Goal: Task Accomplishment & Management: Complete application form

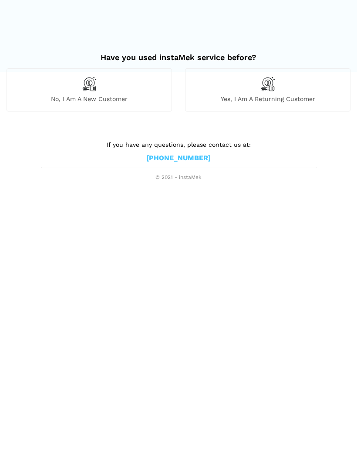
click at [267, 90] on img at bounding box center [267, 84] width 15 height 15
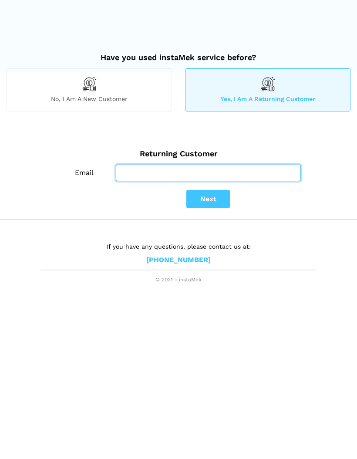
click at [140, 173] on input "Email" at bounding box center [208, 172] width 185 height 17
type input "Joannevipari@hotmail.com"
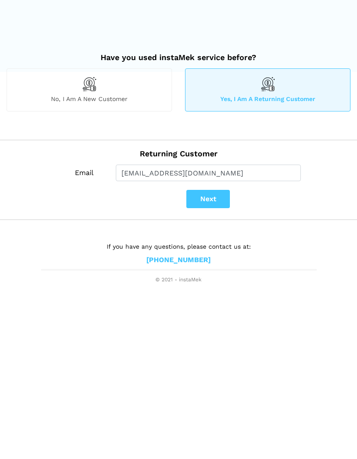
click at [207, 200] on button "Next" at bounding box center [208, 199] width 44 height 18
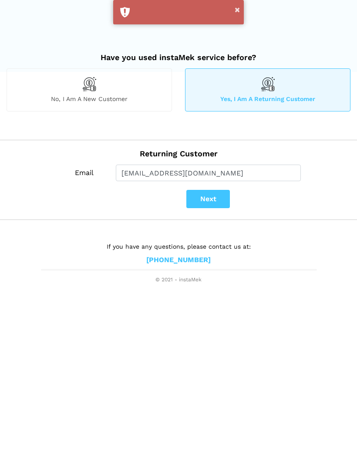
click at [207, 198] on button "Next" at bounding box center [208, 199] width 44 height 18
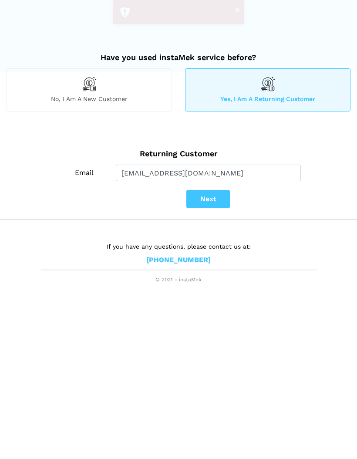
click at [64, 91] on div "No, I am a new customer" at bounding box center [89, 89] width 165 height 43
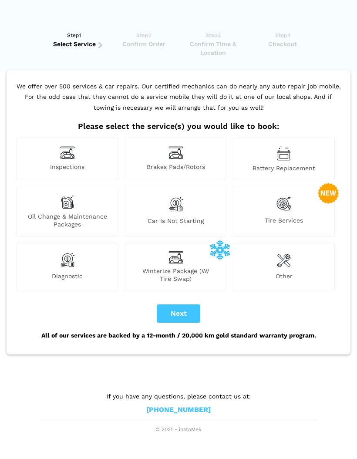
click at [290, 203] on img at bounding box center [283, 204] width 15 height 18
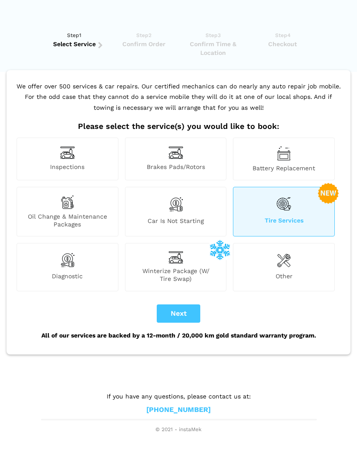
click at [178, 314] on button "Next" at bounding box center [179, 313] width 44 height 18
checkbox input "true"
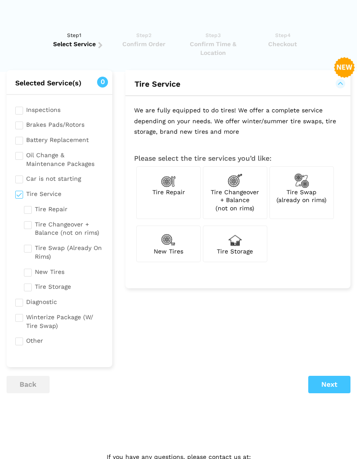
click at [29, 244] on input "checkbox" at bounding box center [64, 250] width 80 height 19
checkbox input "true"
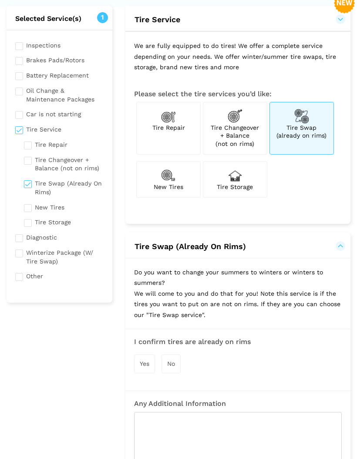
scroll to position [65, 0]
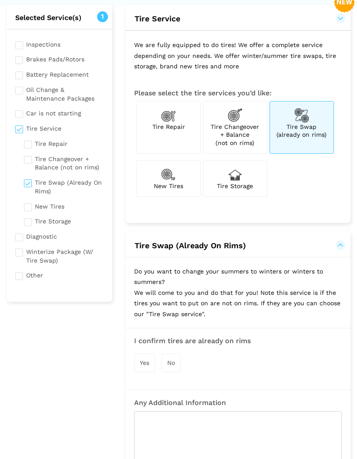
click at [143, 359] on span "Yes" at bounding box center [145, 362] width 10 height 7
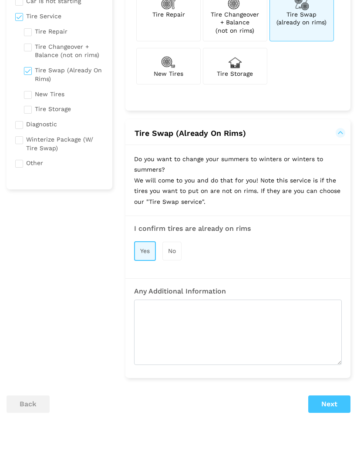
scroll to position [176, 0]
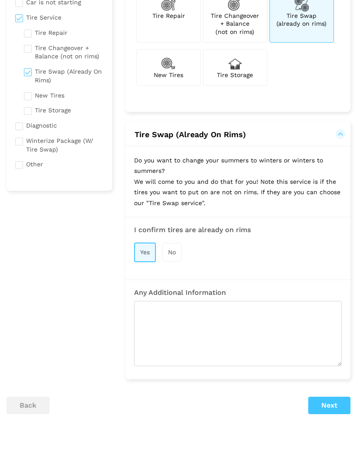
click at [332, 399] on button "Next" at bounding box center [329, 404] width 42 height 17
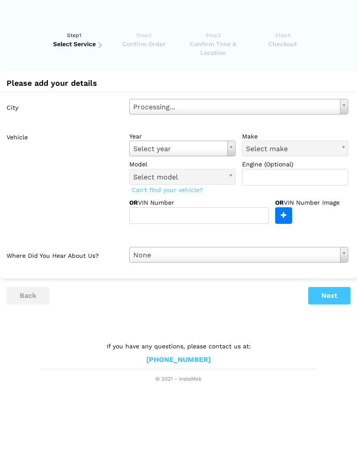
scroll to position [0, 0]
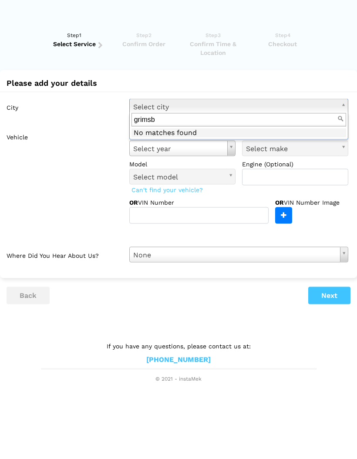
type input "grimsby"
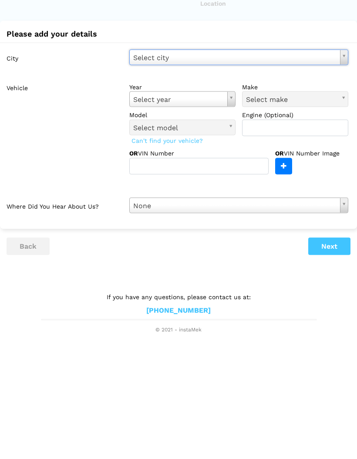
click at [329, 287] on button "Next" at bounding box center [329, 295] width 42 height 17
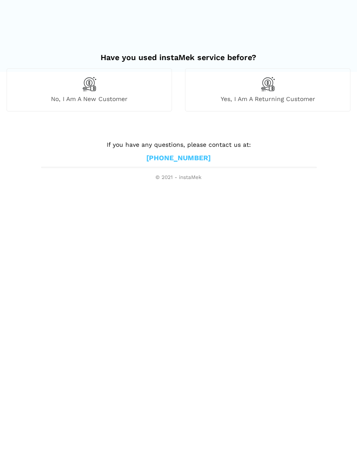
click at [82, 88] on img at bounding box center [89, 84] width 15 height 15
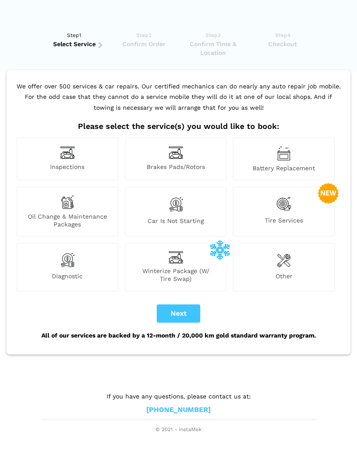
click at [288, 203] on img at bounding box center [283, 204] width 15 height 18
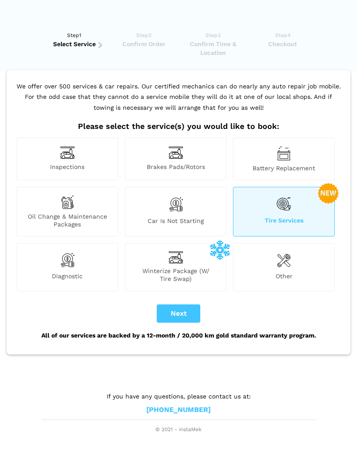
click at [171, 310] on button "Next" at bounding box center [179, 313] width 44 height 18
checkbox input "true"
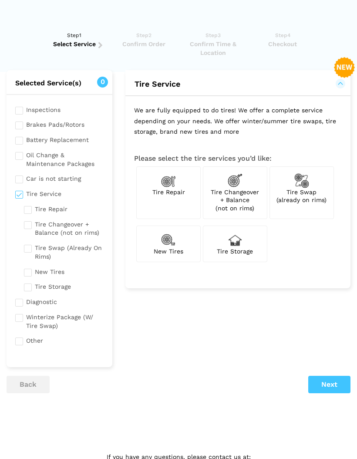
click at [33, 243] on input "checkbox" at bounding box center [64, 250] width 80 height 19
checkbox input "true"
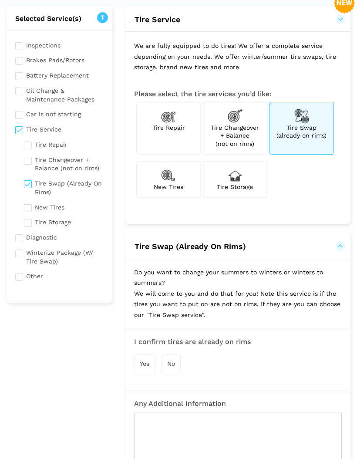
scroll to position [67, 0]
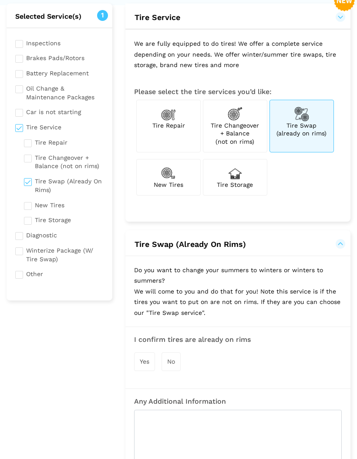
click at [147, 358] on span "Yes" at bounding box center [145, 361] width 10 height 7
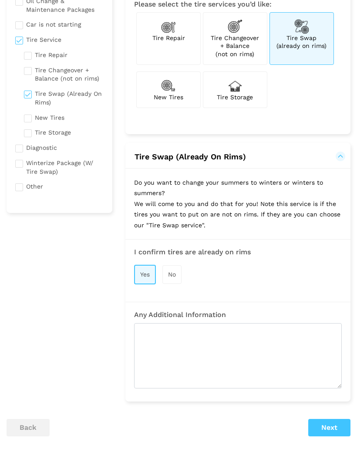
scroll to position [158, 0]
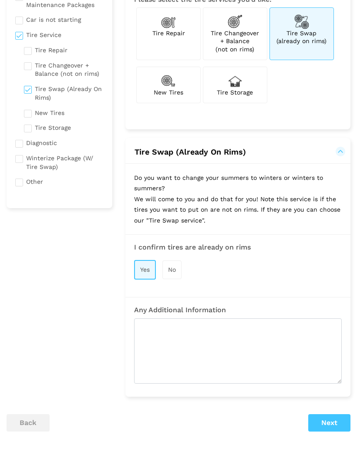
click at [338, 416] on button "Next" at bounding box center [329, 422] width 42 height 17
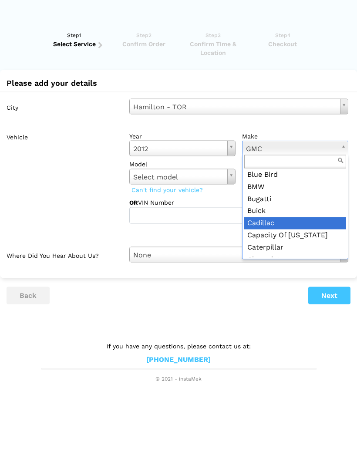
scroll to position [110, 0]
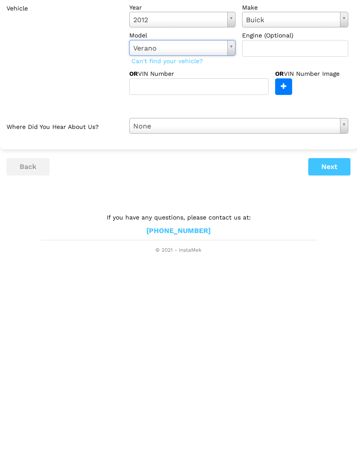
click at [332, 287] on button "Next" at bounding box center [329, 295] width 42 height 17
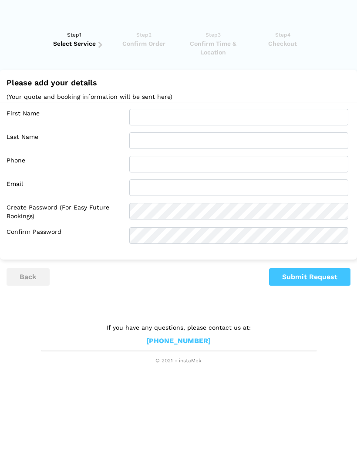
click at [326, 274] on button "Submit Request" at bounding box center [309, 276] width 81 height 17
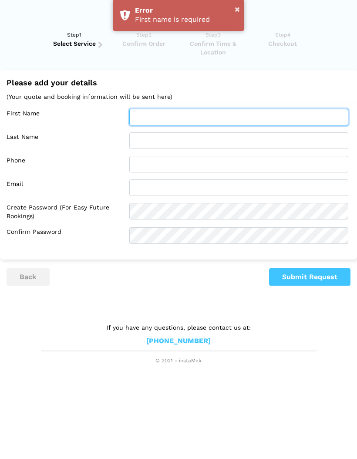
click at [227, 117] on input "text" at bounding box center [238, 117] width 219 height 17
type input "[PERSON_NAME]"
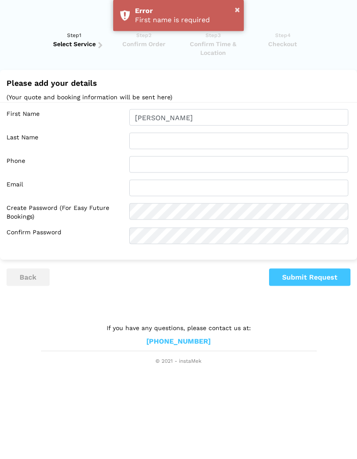
click at [304, 273] on button "Submit Request" at bounding box center [309, 276] width 81 height 17
